Goal: Find contact information: Find contact information

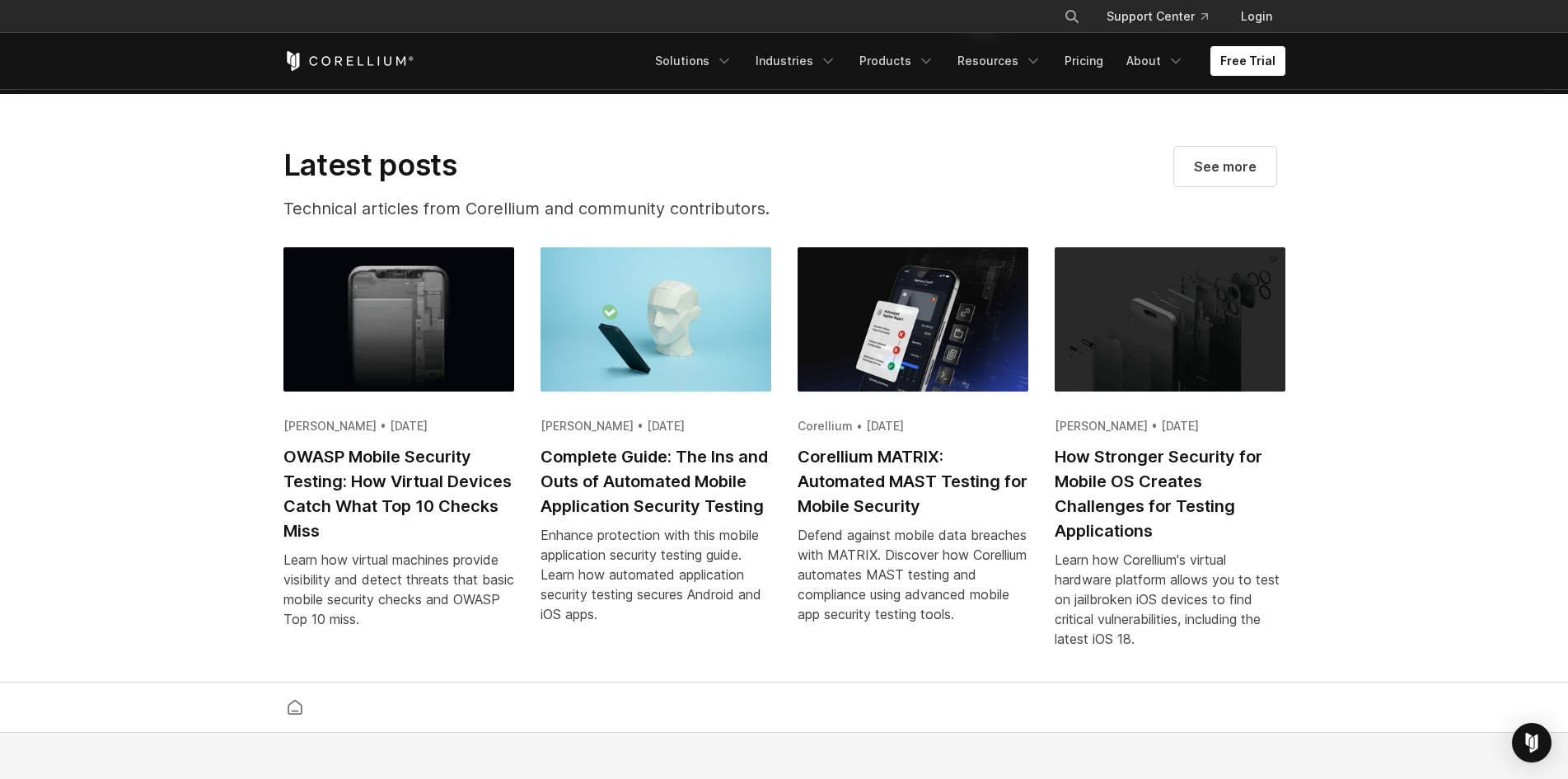
scroll to position [3196, 0]
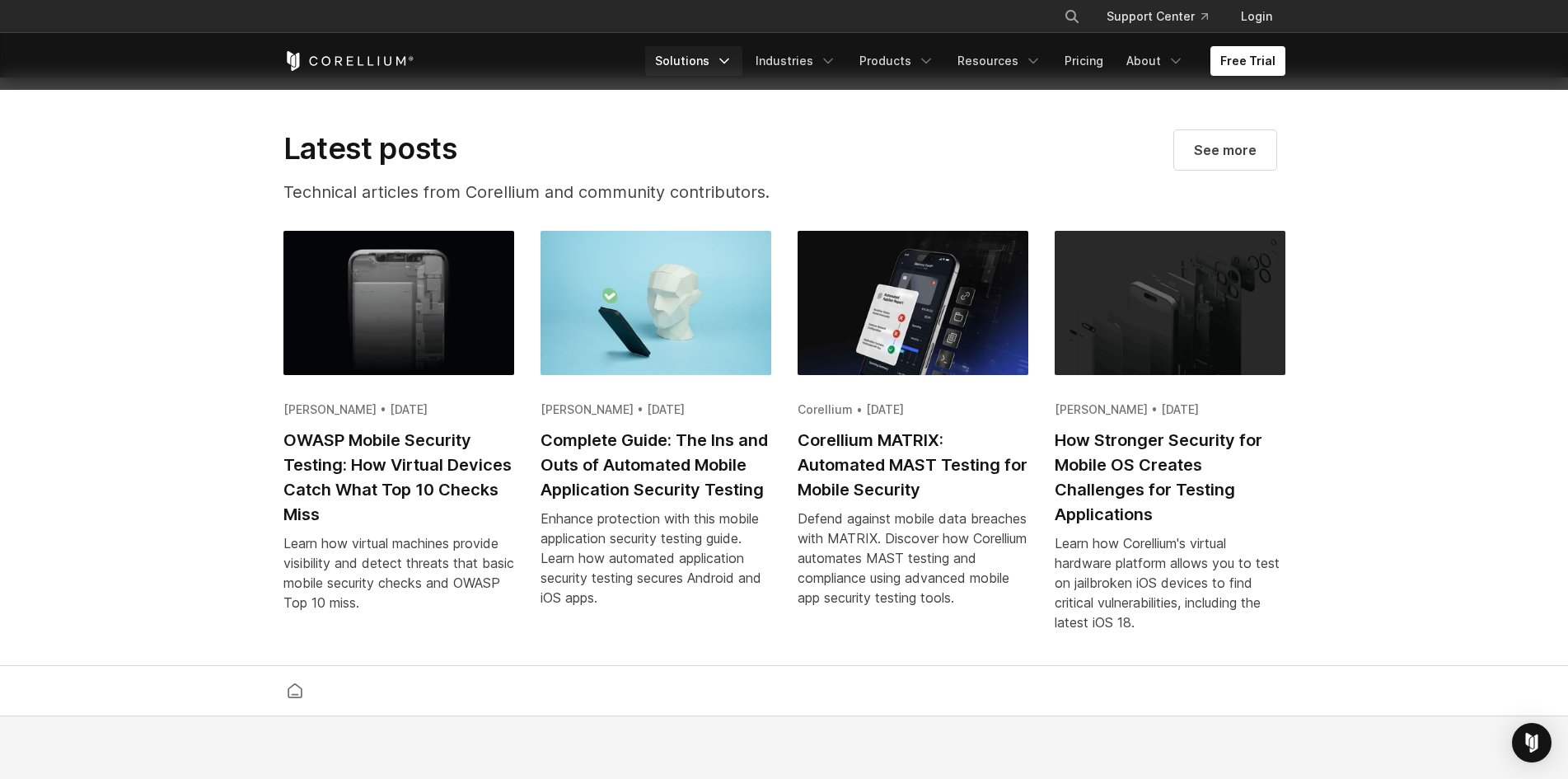
click at [711, 57] on link "Solutions" at bounding box center [693, 61] width 97 height 30
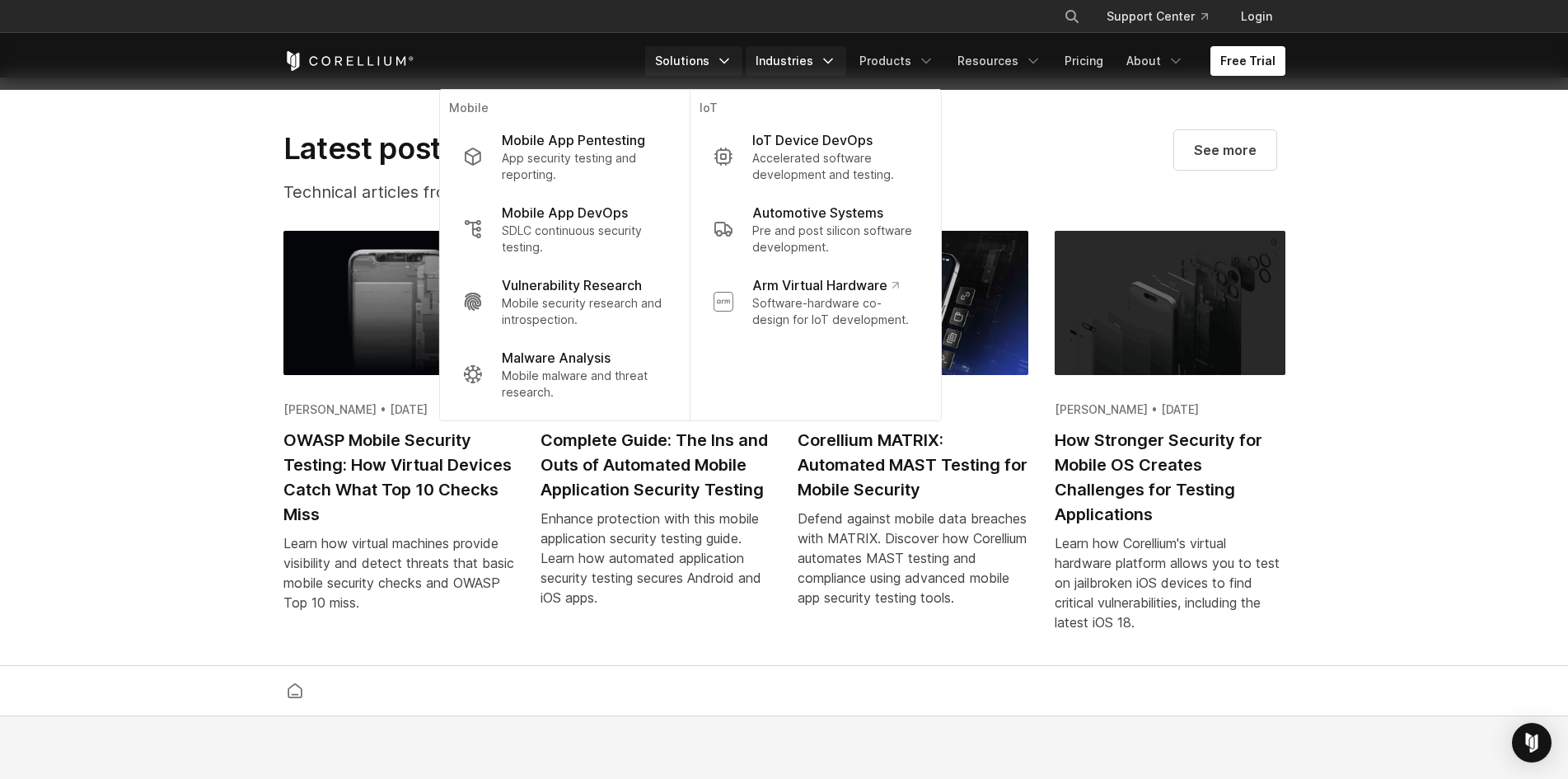
click at [823, 60] on link "Industries" at bounding box center [795, 61] width 100 height 30
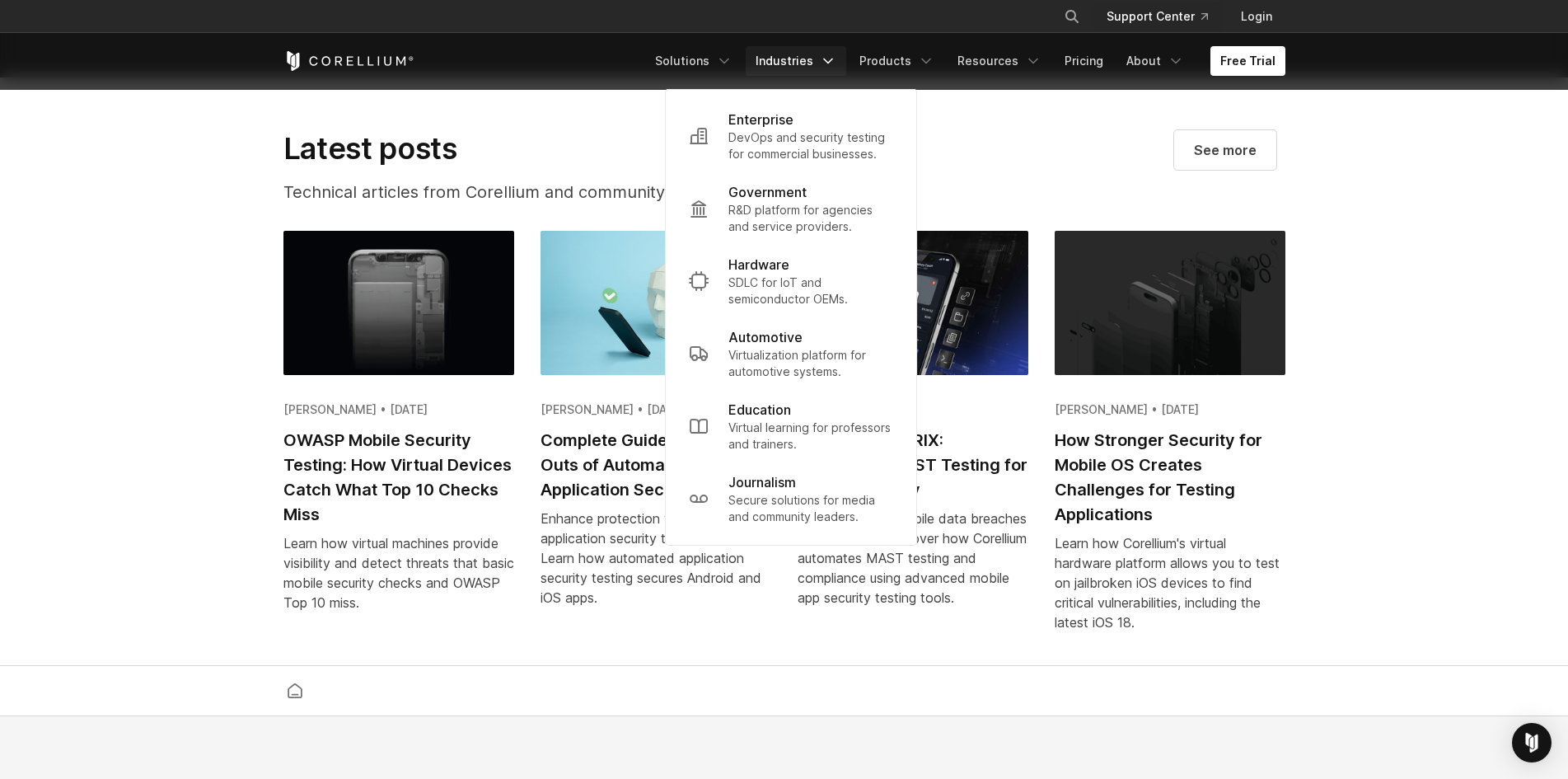
click at [1162, 15] on link "Support Center" at bounding box center [1157, 16] width 128 height 30
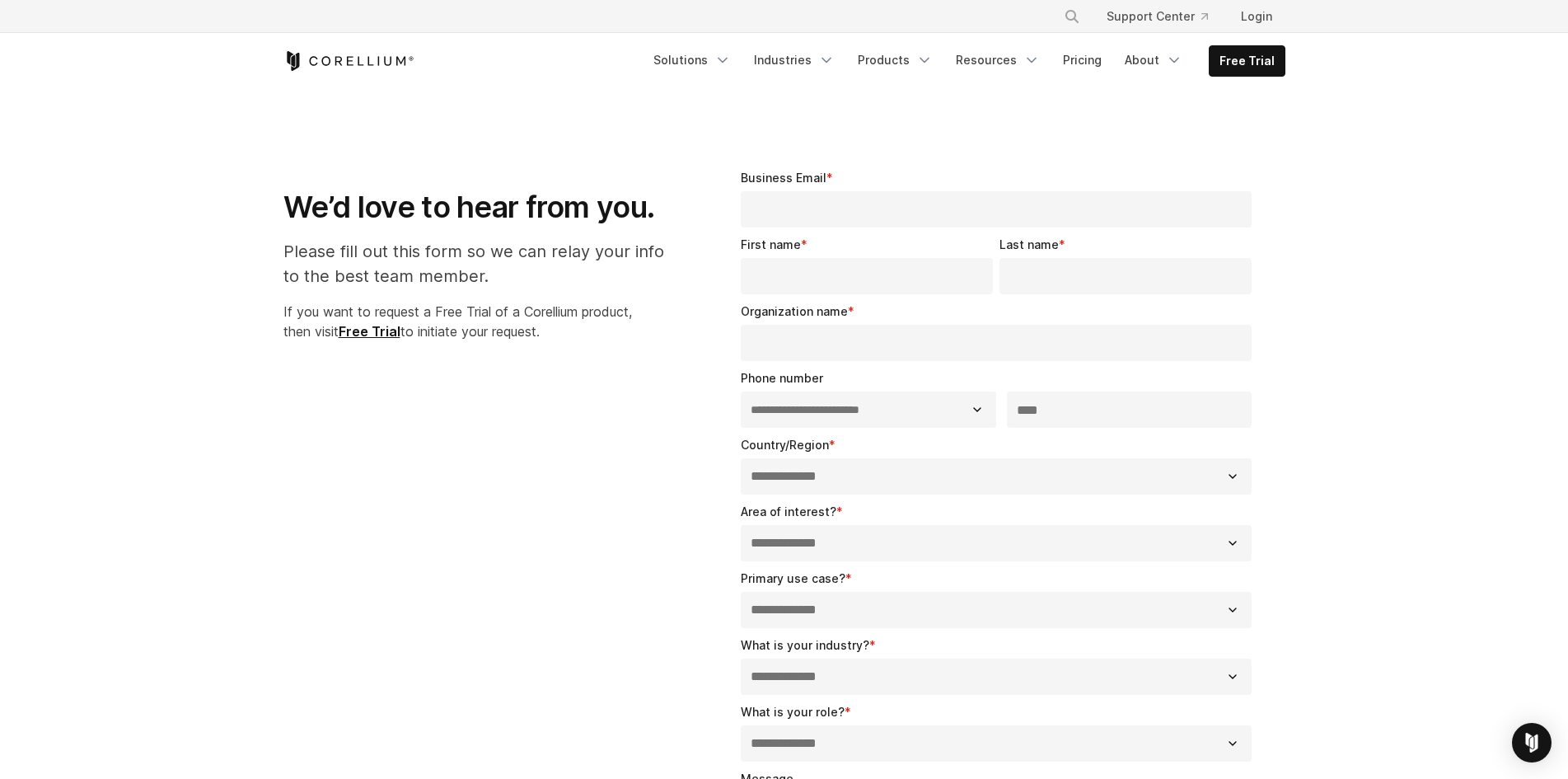
select select "**"
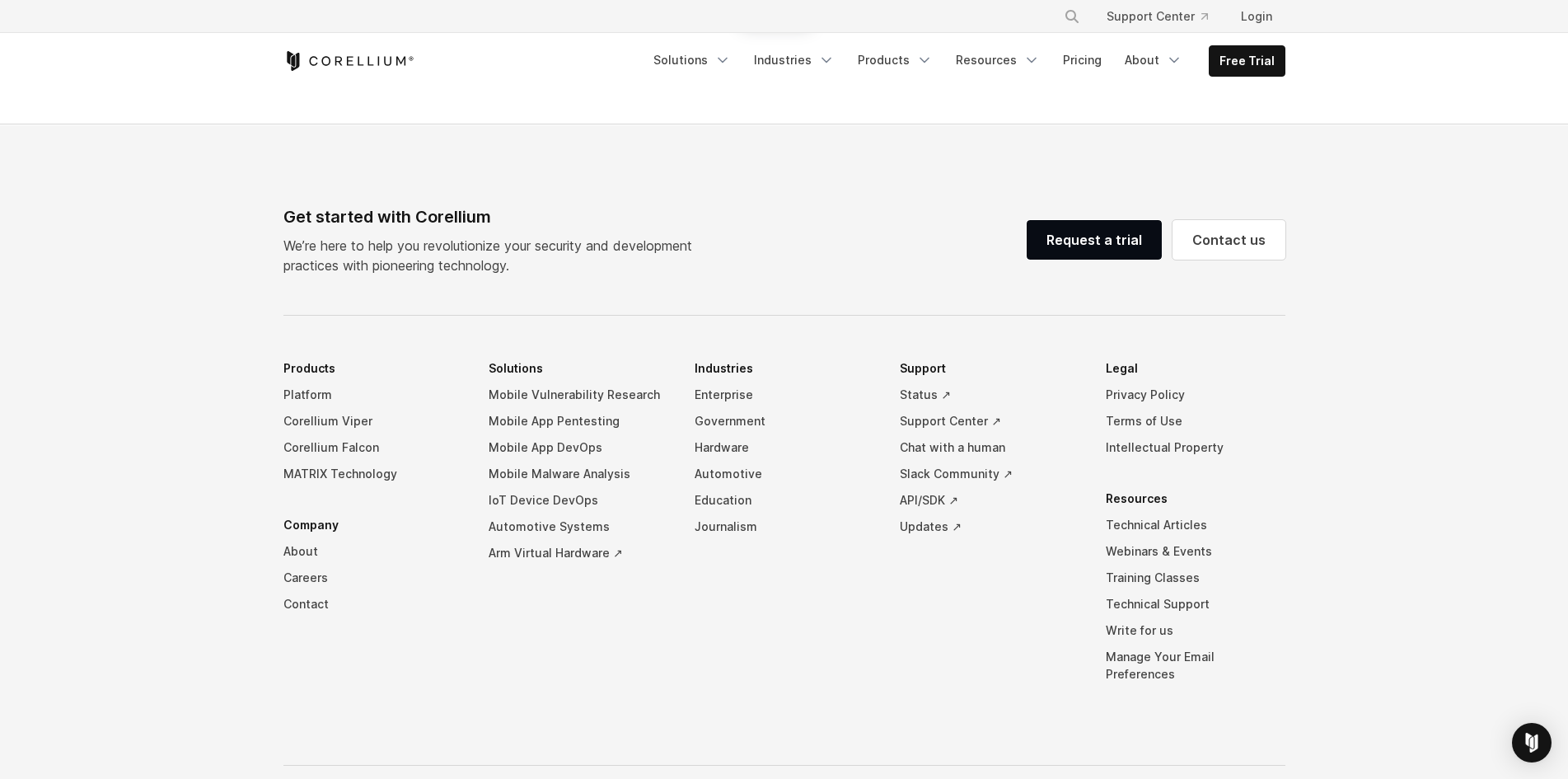
scroll to position [1130, 0]
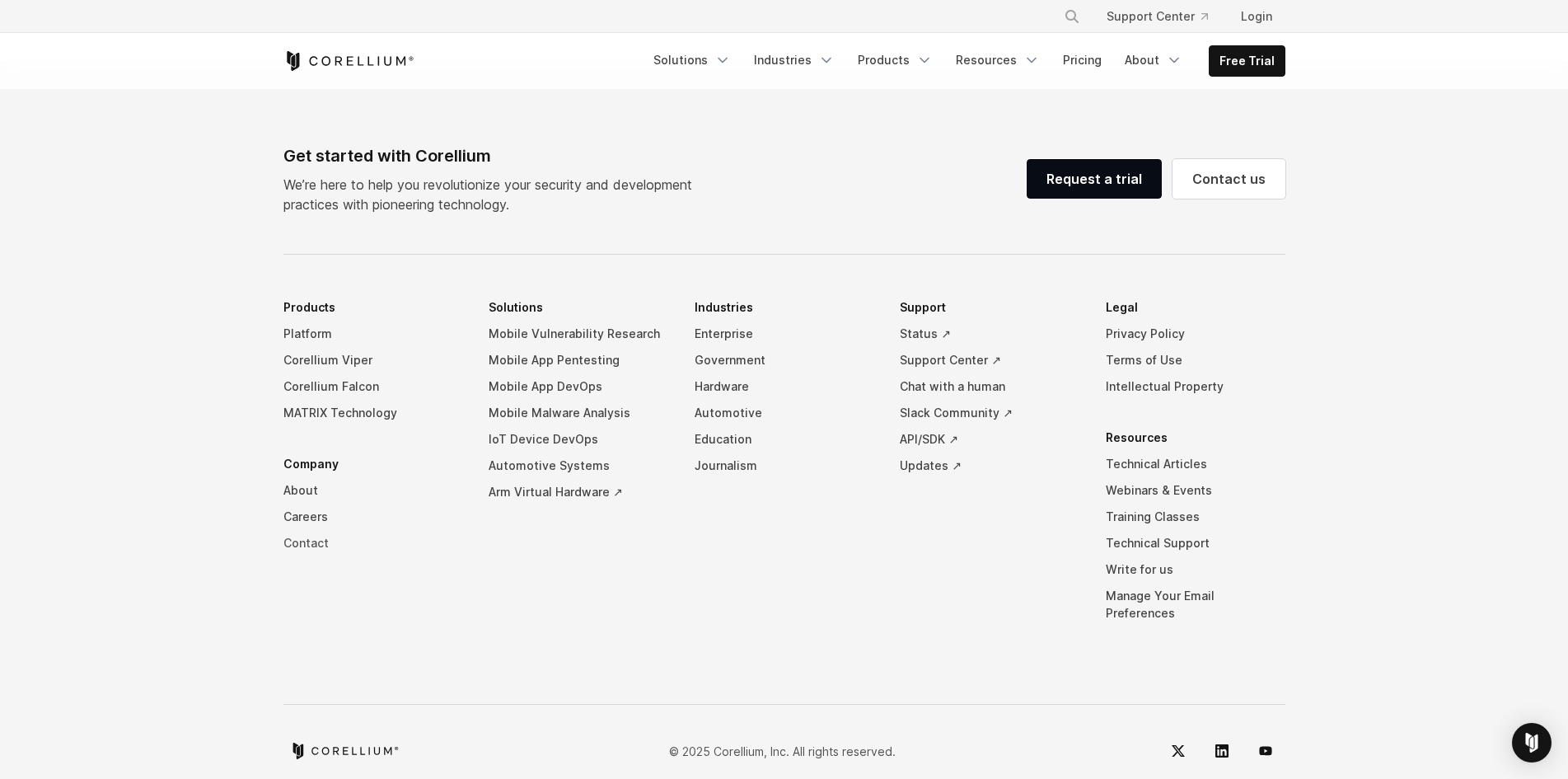
click at [326, 531] on link "Contact" at bounding box center [373, 543] width 180 height 26
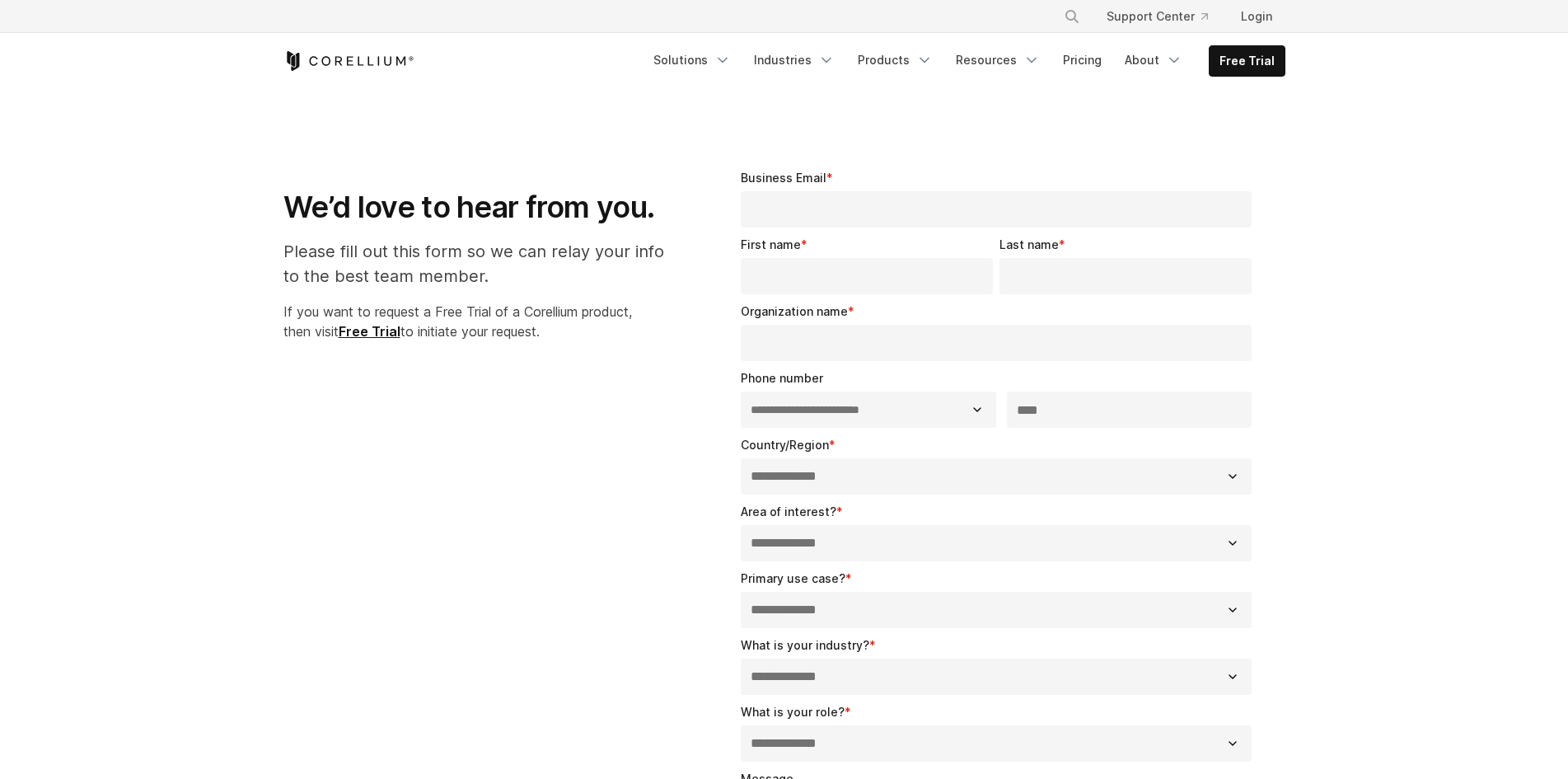
select select "**"
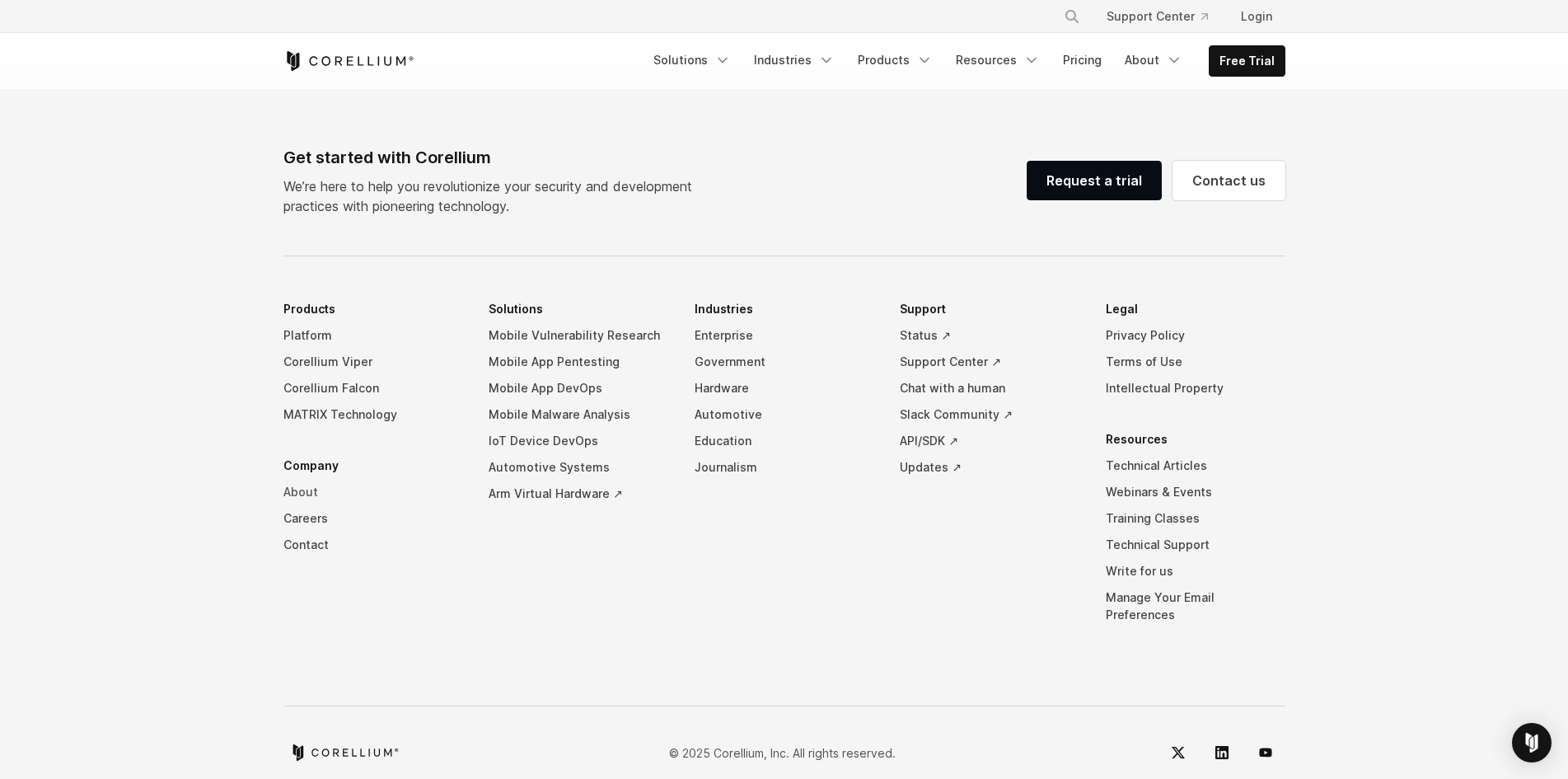
scroll to position [1130, 0]
click at [317, 453] on li "Company About Careers Contact" at bounding box center [373, 504] width 180 height 106
click at [322, 457] on li "Company About Careers Contact" at bounding box center [373, 504] width 180 height 106
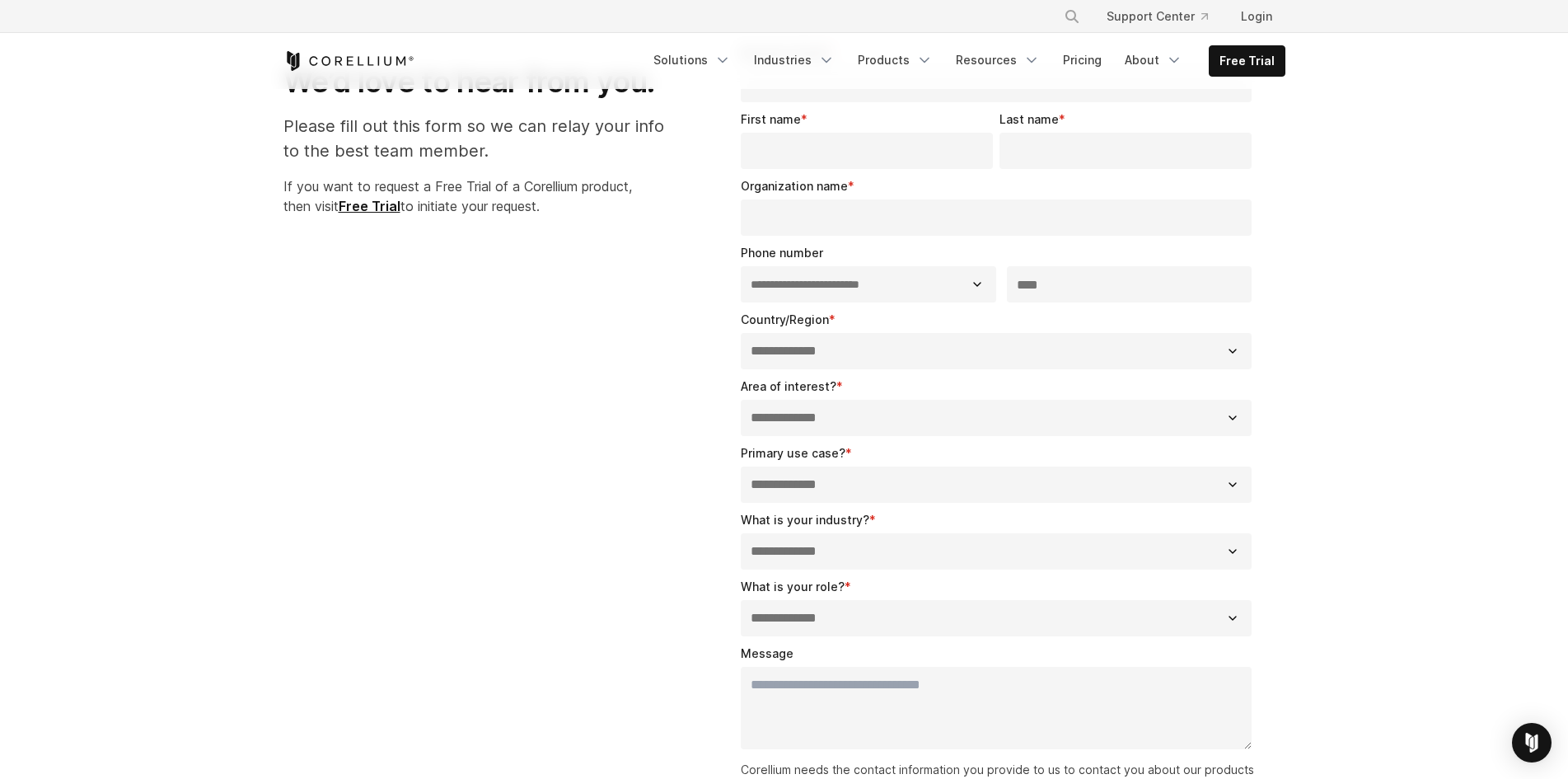
scroll to position [0, 0]
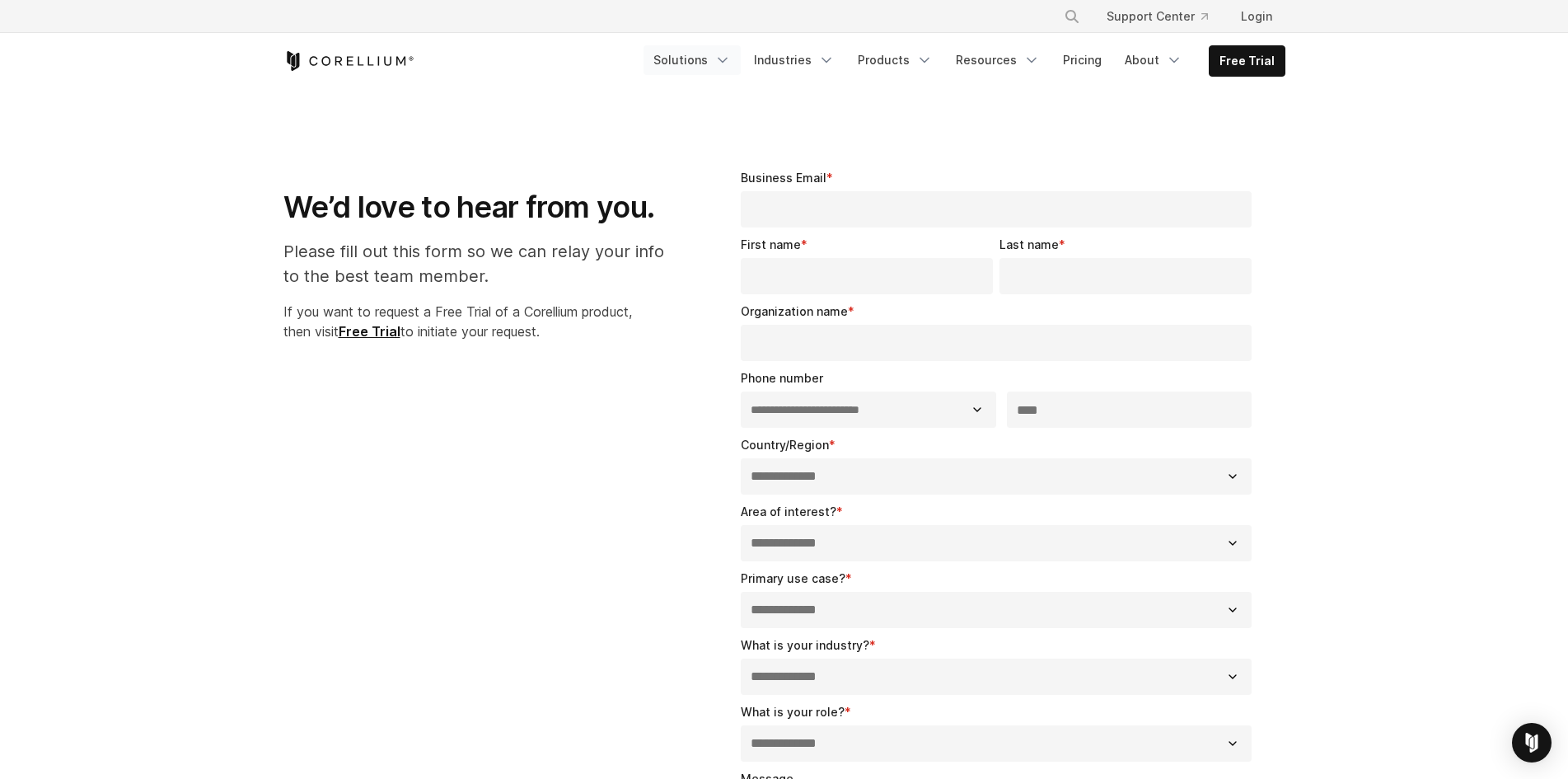
click at [731, 59] on icon "Navigation Menu" at bounding box center [723, 60] width 17 height 17
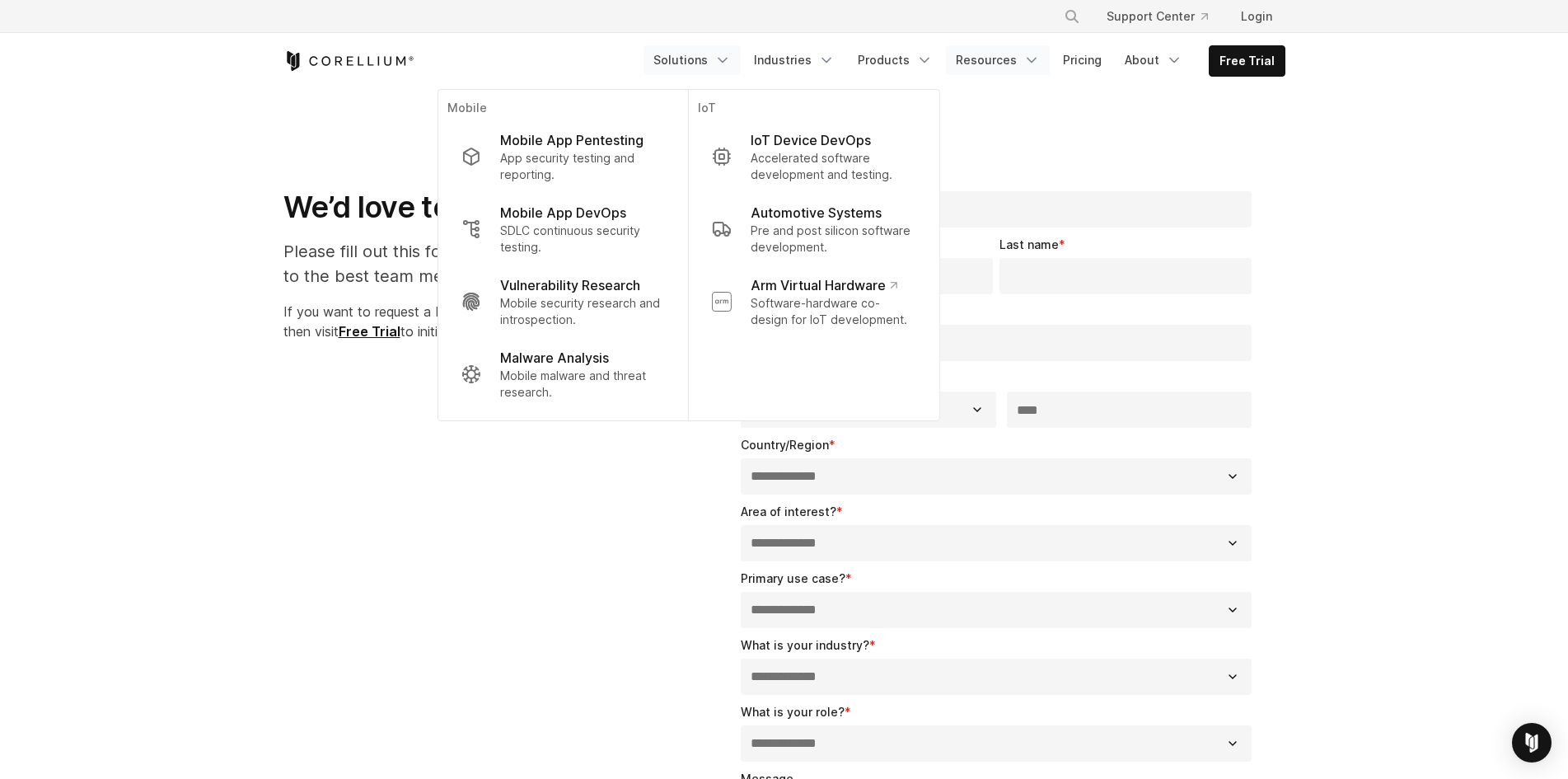
click at [994, 63] on link "Resources" at bounding box center [997, 60] width 104 height 30
